Goal: Check status: Check status

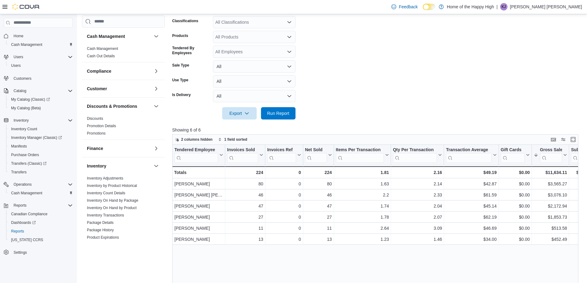
scroll to position [261, 0]
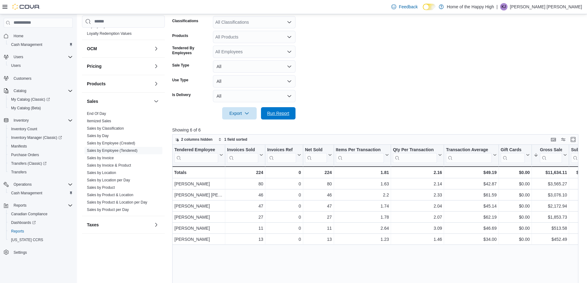
drag, startPoint x: 276, startPoint y: 114, endPoint x: 418, endPoint y: 77, distance: 147.1
click at [276, 114] on span "Run Report" at bounding box center [278, 113] width 22 height 6
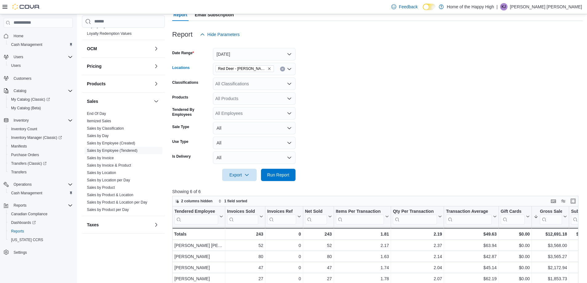
click at [282, 70] on icon "Clear input" at bounding box center [282, 69] width 2 height 2
type input "******"
click at [265, 78] on span "Red Deer - [PERSON_NAME][GEOGRAPHIC_DATA] - Fire & Flower" at bounding box center [305, 79] width 132 height 6
click at [300, 76] on form "Date Range [DATE] Locations [GEOGRAPHIC_DATA][PERSON_NAME] - Fire & Flower Clas…" at bounding box center [377, 111] width 411 height 141
click at [284, 171] on span "Run Report" at bounding box center [278, 175] width 27 height 12
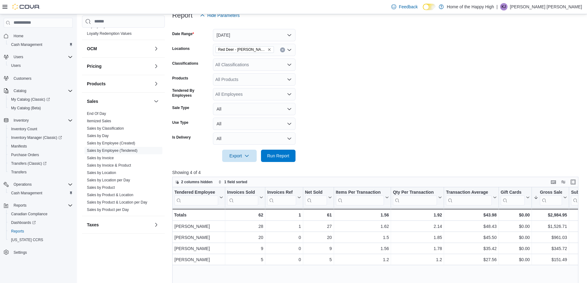
scroll to position [31, 0]
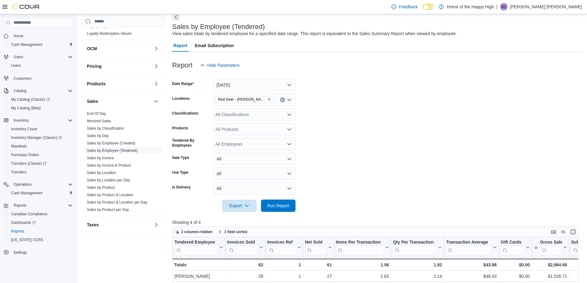
click at [282, 99] on icon "Clear input" at bounding box center [283, 100] width 2 height 2
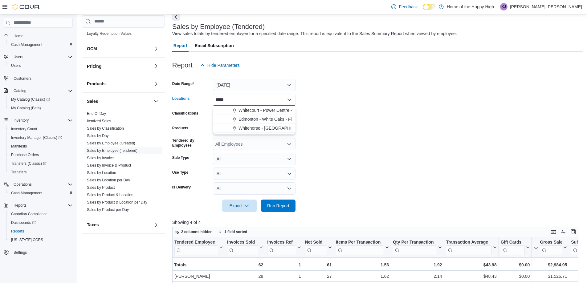
type input "*****"
click at [288, 129] on span "Whitehorse - [GEOGRAPHIC_DATA] - Fire & Flower" at bounding box center [289, 128] width 100 height 6
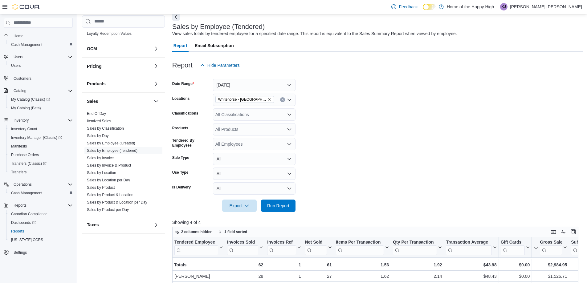
click at [327, 121] on form "Date Range [DATE] Locations [GEOGRAPHIC_DATA] - [GEOGRAPHIC_DATA] - Fire & Flow…" at bounding box center [377, 142] width 411 height 141
click at [271, 207] on span "Run Report" at bounding box center [278, 206] width 22 height 6
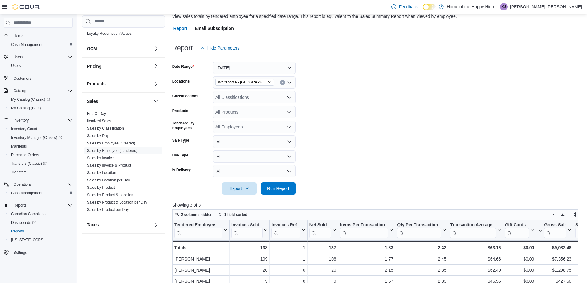
scroll to position [31, 0]
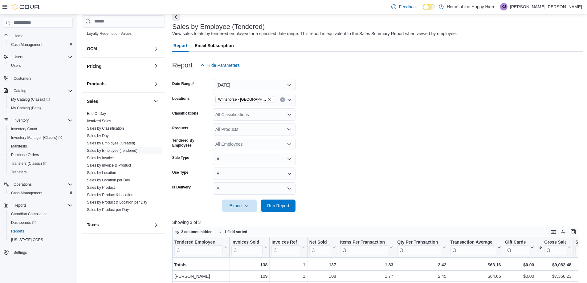
click at [282, 100] on icon "Clear input" at bounding box center [283, 100] width 2 height 2
type input "*****"
click at [240, 108] on span "Red Deer - [PERSON_NAME] Place - Fire & Flower" at bounding box center [288, 110] width 99 height 6
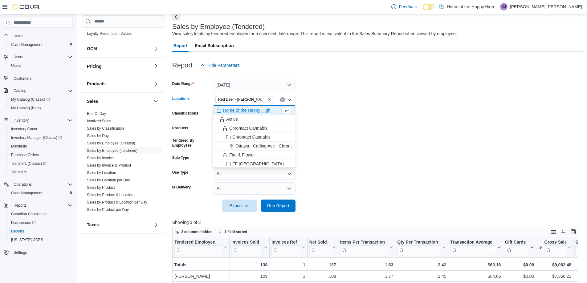
click at [323, 109] on form "Date Range [DATE] Locations [GEOGRAPHIC_DATA] - [PERSON_NAME][GEOGRAPHIC_DATA] …" at bounding box center [377, 142] width 411 height 141
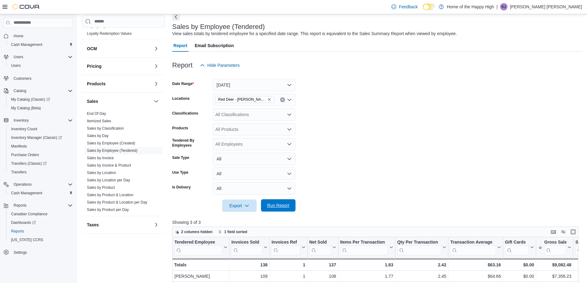
click at [285, 207] on span "Run Report" at bounding box center [278, 206] width 22 height 6
click at [279, 204] on span "Run Report" at bounding box center [278, 206] width 22 height 6
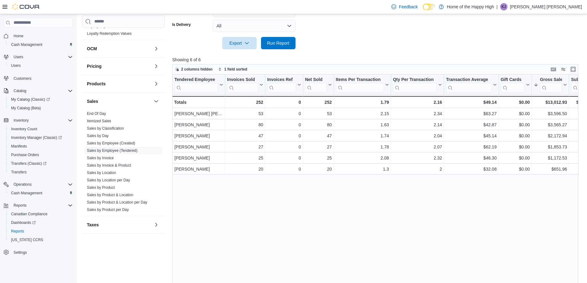
scroll to position [206, 0]
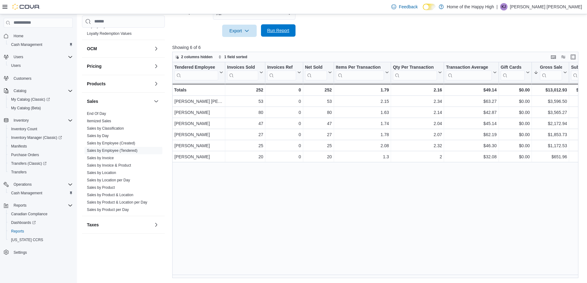
click at [272, 33] on span "Run Report" at bounding box center [278, 30] width 22 height 6
